Goal: Task Accomplishment & Management: Manage account settings

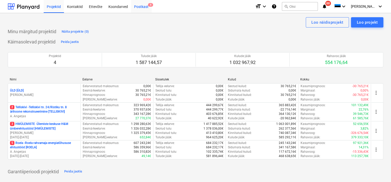
click at [142, 6] on div "Postkast 8" at bounding box center [141, 6] width 21 height 13
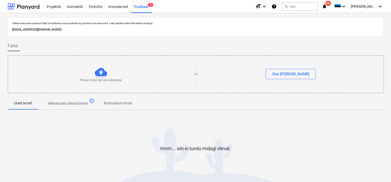
click at [68, 102] on p "Menetluses olevad arved" at bounding box center [67, 103] width 39 height 5
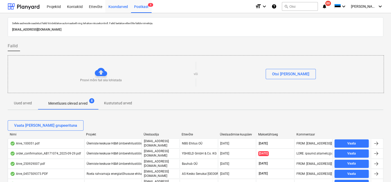
click at [121, 6] on div "Koondarved" at bounding box center [118, 6] width 26 height 13
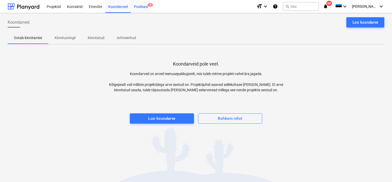
click at [133, 7] on div "Postkast 8" at bounding box center [141, 6] width 21 height 13
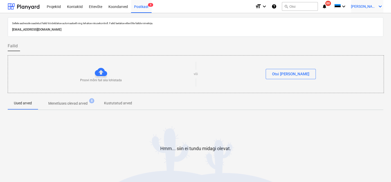
click at [366, 5] on span "[PERSON_NAME]" at bounding box center [364, 6] width 26 height 4
click at [363, 30] on div "Logi välja" at bounding box center [367, 28] width 31 height 8
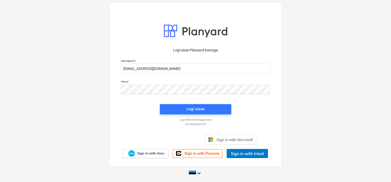
click at [298, 123] on div "Logi sisse Planyard kontoga Kasutajanimi kersti.jaaniste@reparo.ee Parool Logi …" at bounding box center [195, 90] width 391 height 185
click at [219, 106] on span "Logi sisse" at bounding box center [195, 108] width 59 height 7
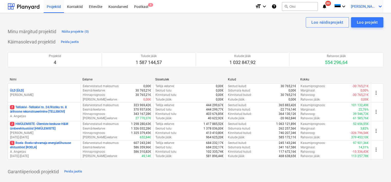
click at [368, 6] on span "[PERSON_NAME]" at bounding box center [364, 6] width 26 height 4
click at [360, 17] on div "Sätted" at bounding box center [367, 20] width 31 height 8
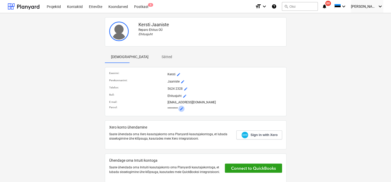
click at [181, 108] on span "mode_edit" at bounding box center [181, 108] width 4 height 4
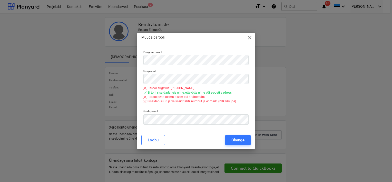
click at [250, 37] on span "close" at bounding box center [250, 38] width 6 height 6
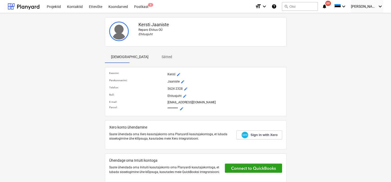
scroll to position [9, 0]
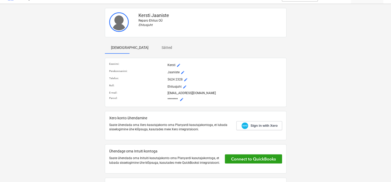
click at [182, 98] on span "mode_edit" at bounding box center [181, 99] width 4 height 4
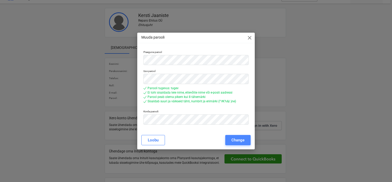
click at [243, 140] on div "Change" at bounding box center [237, 140] width 13 height 7
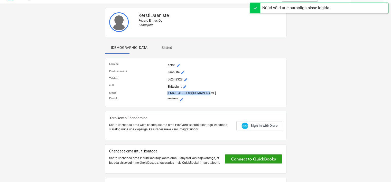
drag, startPoint x: 166, startPoint y: 91, endPoint x: 204, endPoint y: 92, distance: 38.3
click at [204, 92] on div "E-mail : kersti.jaaniste@reparo.ee" at bounding box center [195, 93] width 175 height 6
copy div "kersti.jaaniste@reparo.ee"
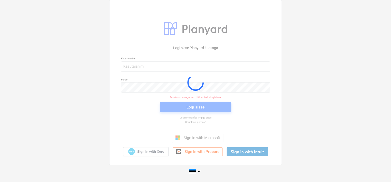
scroll to position [2, 0]
type input "kersti.jaaniste@reparo.ee"
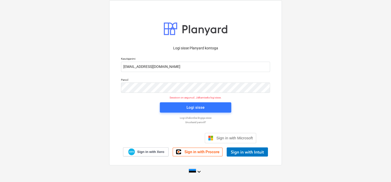
scroll to position [0, 0]
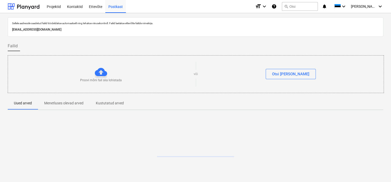
click at [287, 57] on div "Proovi mõni fail siia lohistada või Otsi [PERSON_NAME]" at bounding box center [196, 74] width 376 height 38
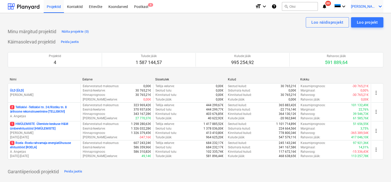
click at [375, 3] on div "K. Jaaniste keyboard_arrow_down" at bounding box center [367, 6] width 32 height 13
click at [363, 21] on div "Sätted" at bounding box center [367, 20] width 31 height 8
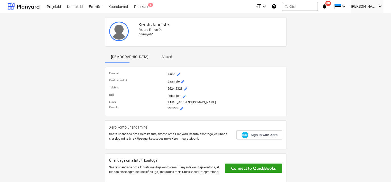
click at [180, 107] on span "mode_edit" at bounding box center [181, 108] width 4 height 4
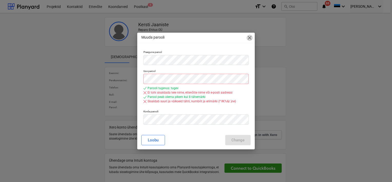
click at [250, 37] on span "close" at bounding box center [250, 38] width 6 height 6
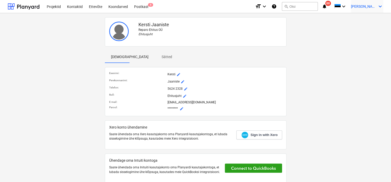
click at [366, 5] on span "[PERSON_NAME]" at bounding box center [364, 6] width 26 height 4
click at [362, 31] on div "Logi välja" at bounding box center [367, 28] width 31 height 8
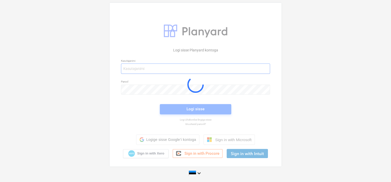
type input "kersti.jaaniste@reparo.ee"
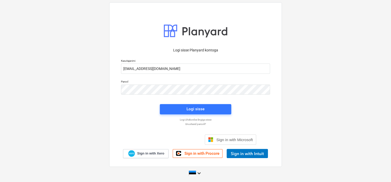
click at [311, 123] on div "Logi sisse Planyard kontoga Kasutajanimi kersti.jaaniste@reparo.ee Parool Logi …" at bounding box center [195, 90] width 391 height 185
click at [279, 93] on div "Logi sisse Planyard kontoga Kasutajanimi kersti.jaaniste@reparo.ee Parool Logi …" at bounding box center [195, 84] width 172 height 164
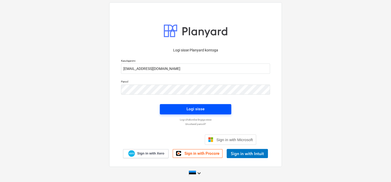
click at [218, 107] on span "Logi sisse" at bounding box center [195, 108] width 59 height 7
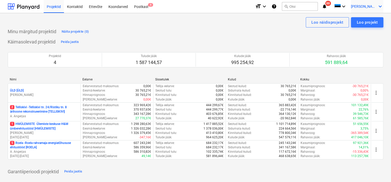
click at [364, 6] on span "[PERSON_NAME]" at bounding box center [364, 6] width 26 height 4
click at [364, 29] on div "Logi välja" at bounding box center [367, 28] width 31 height 8
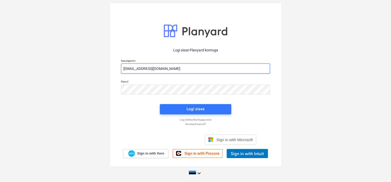
click at [186, 71] on input "kersti.jaaniste@reparo.ee" at bounding box center [195, 68] width 149 height 10
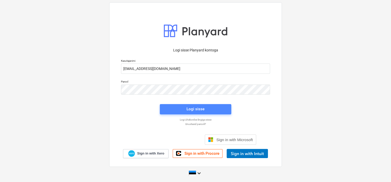
click at [222, 108] on span "Logi sisse" at bounding box center [195, 108] width 59 height 7
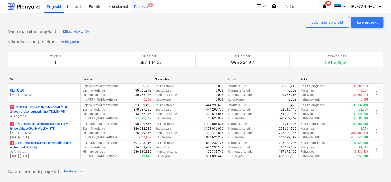
click at [141, 7] on div "Postkast 8" at bounding box center [141, 6] width 21 height 13
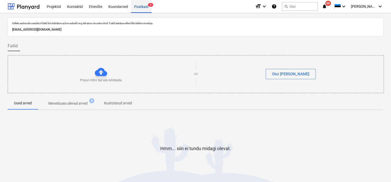
click at [135, 6] on div "Postkast 8" at bounding box center [141, 6] width 21 height 13
click at [110, 5] on div "Koondarved" at bounding box center [118, 6] width 26 height 13
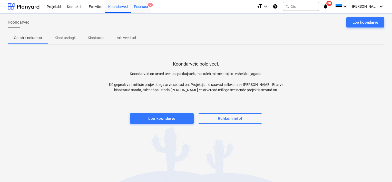
click at [143, 6] on div "Postkast 8" at bounding box center [141, 6] width 21 height 13
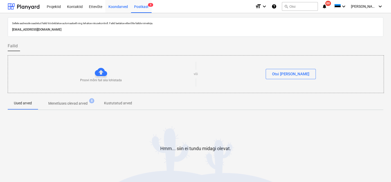
click at [114, 6] on div "Koondarved" at bounding box center [118, 6] width 26 height 13
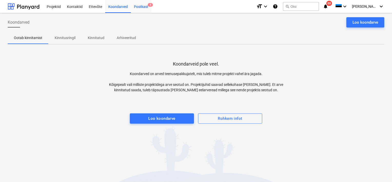
click at [141, 7] on div "Postkast 8" at bounding box center [141, 6] width 21 height 13
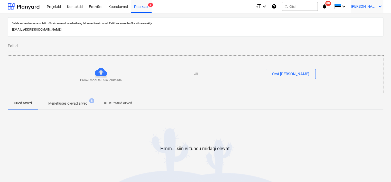
click at [364, 7] on span "[PERSON_NAME]" at bounding box center [364, 6] width 26 height 4
click at [368, 26] on div "Logi välja" at bounding box center [367, 28] width 31 height 8
